Goal: Information Seeking & Learning: Understand process/instructions

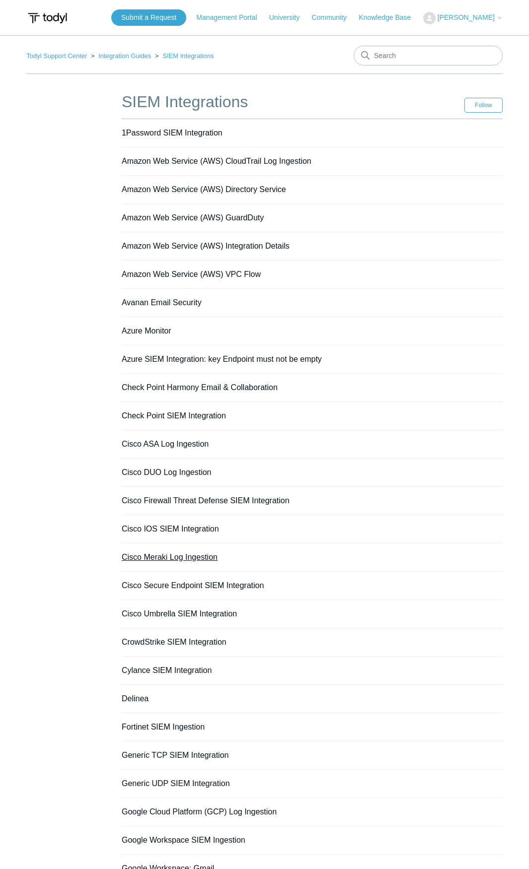
click at [174, 559] on link "Cisco Meraki Log Ingestion" at bounding box center [170, 557] width 96 height 8
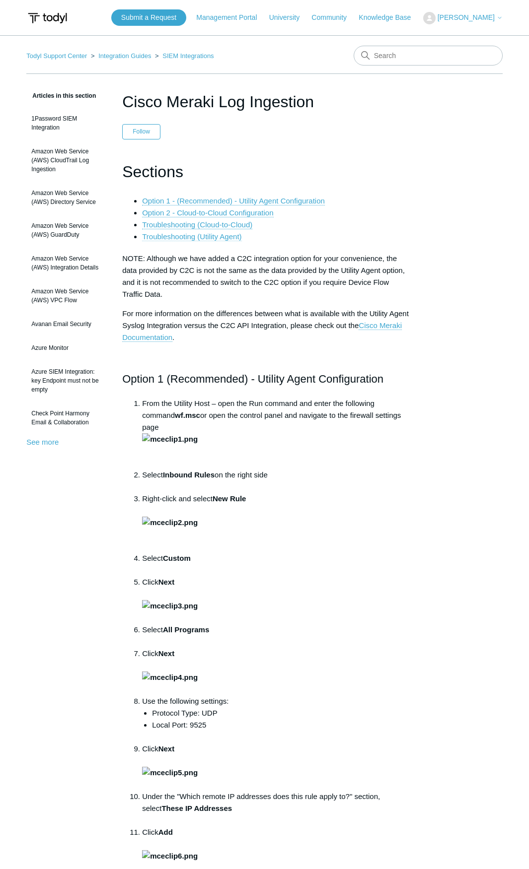
click at [206, 235] on link "Troubleshooting (Utility Agent)" at bounding box center [191, 236] width 99 height 9
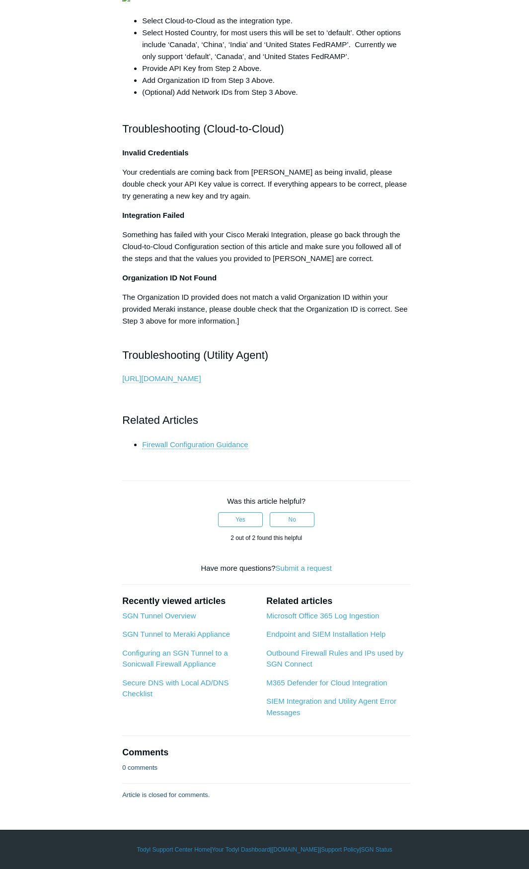
click at [161, 378] on link "https://support.todyl.com/hc/en-us/articles/9755718422547-SIEM-Integration-and-…" at bounding box center [161, 378] width 78 height 9
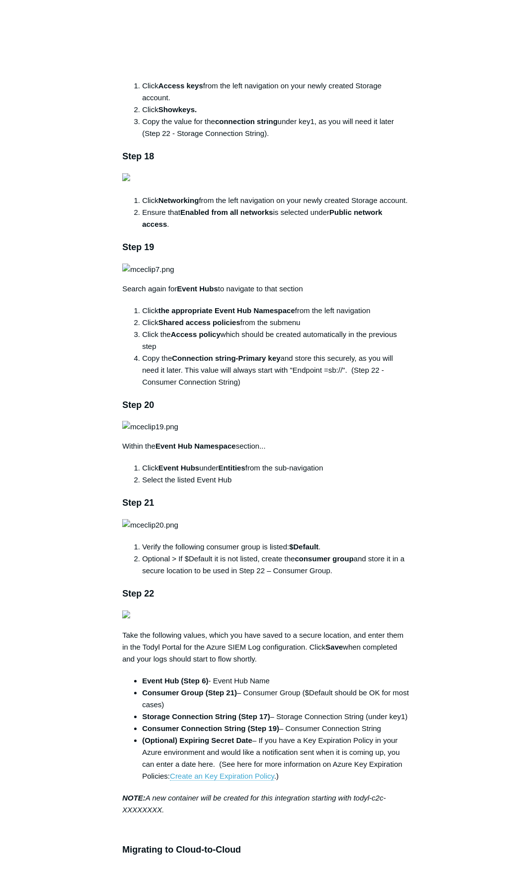
scroll to position [2284, 0]
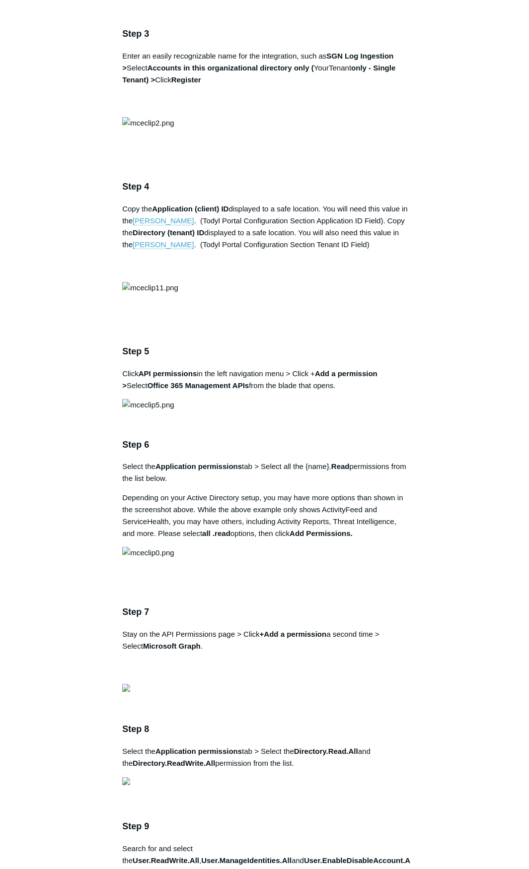
scroll to position [894, 0]
drag, startPoint x: 330, startPoint y: 350, endPoint x: 405, endPoint y: 349, distance: 75.5
click at [405, 109] on p "Enter an easily recognizable name for the integration, such as SGN Log Ingestio…" at bounding box center [266, 79] width 288 height 60
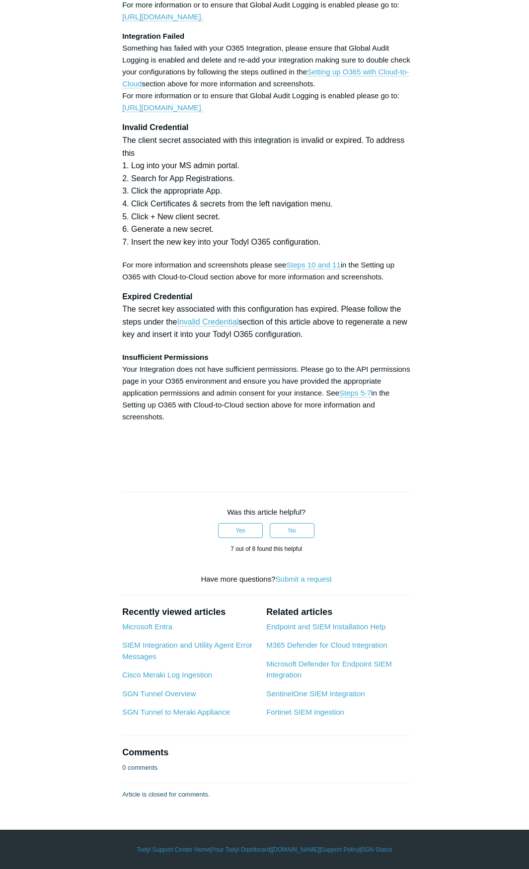
scroll to position [3525, 0]
drag, startPoint x: 339, startPoint y: 383, endPoint x: 409, endPoint y: 385, distance: 70.5
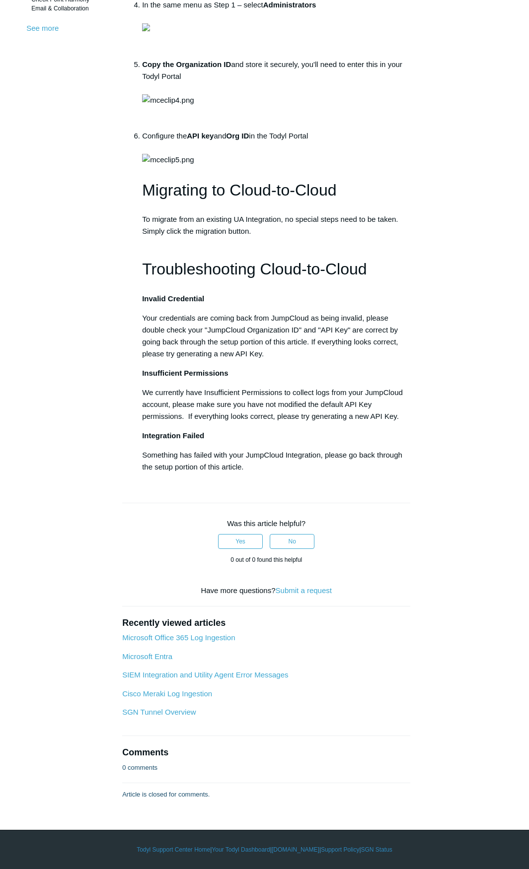
scroll to position [894, 0]
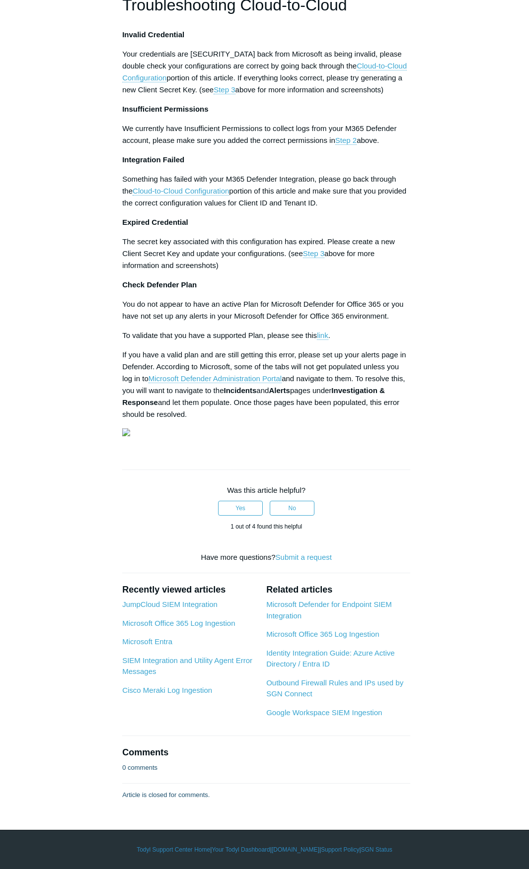
scroll to position [2631, 0]
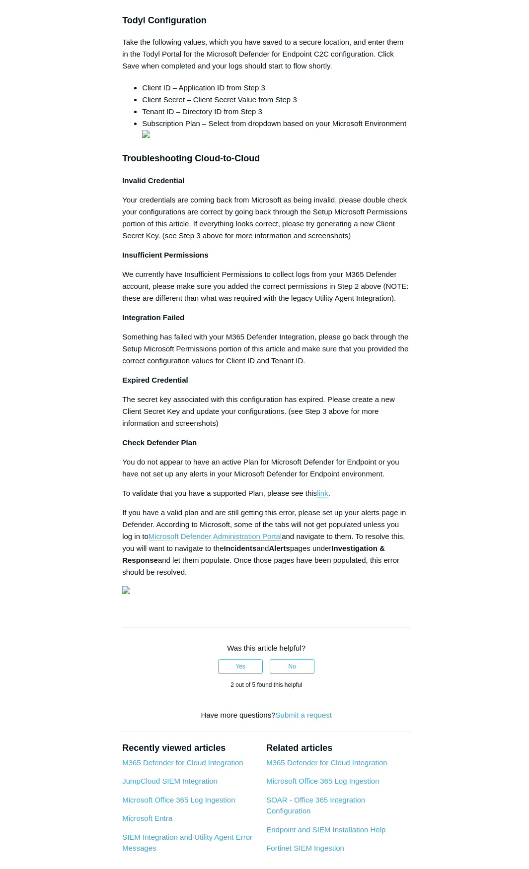
scroll to position [993, 0]
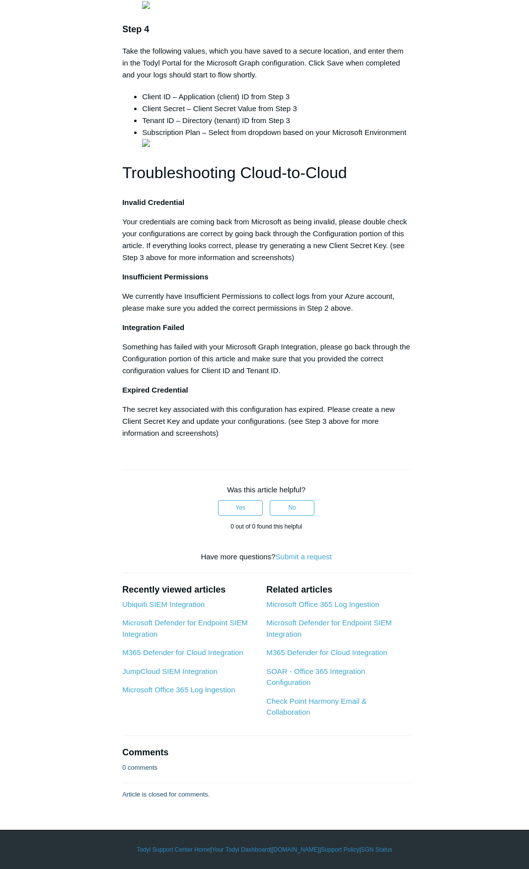
scroll to position [1291, 0]
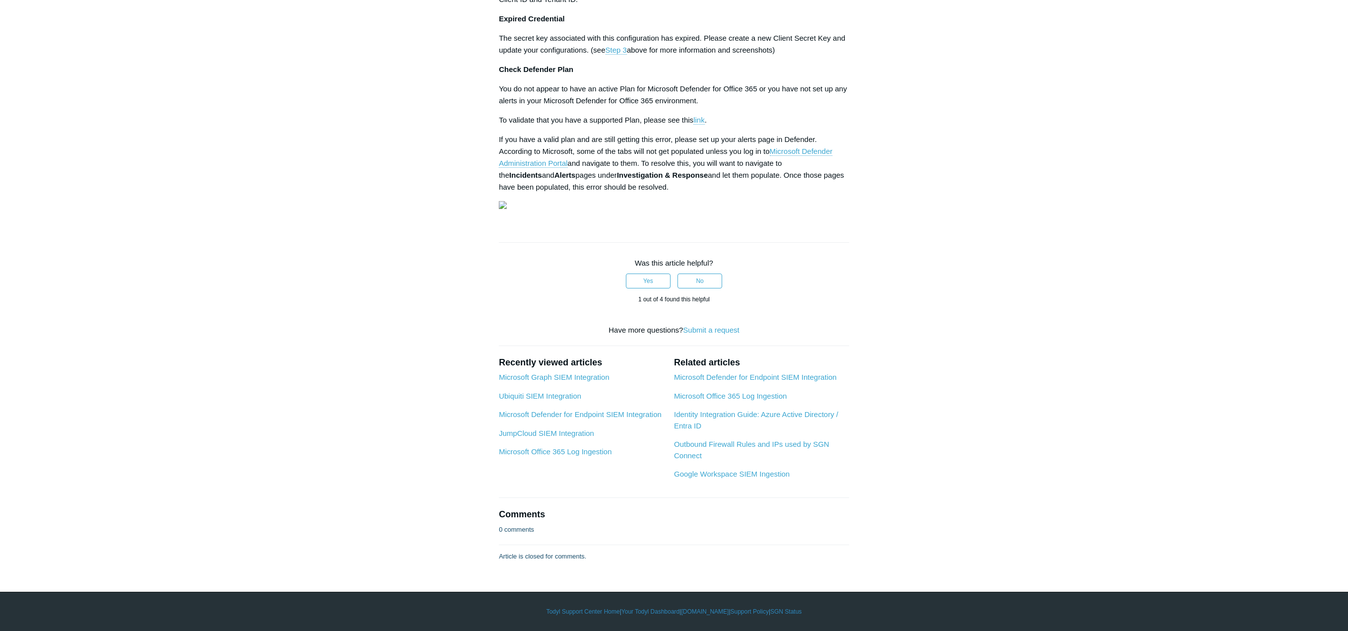
scroll to position [2783, 0]
click at [701, 125] on link "link" at bounding box center [699, 120] width 11 height 9
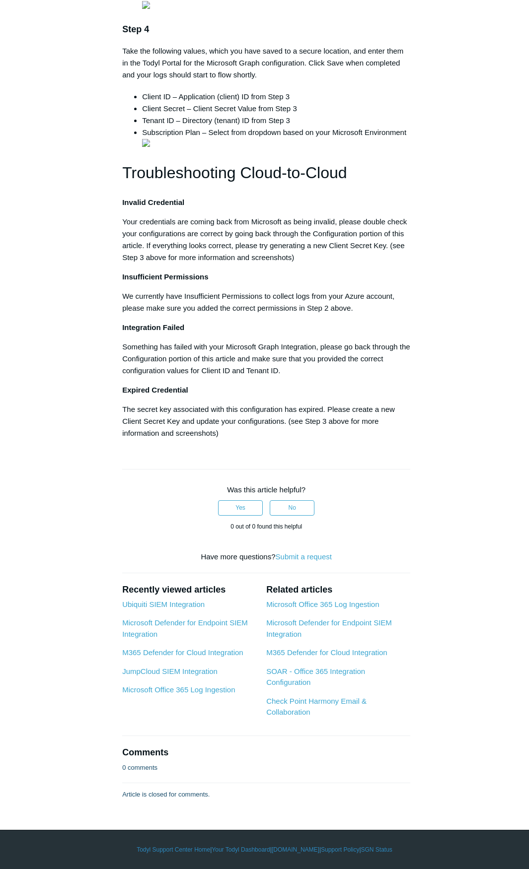
scroll to position [1291, 0]
